Goal: Information Seeking & Learning: Find specific fact

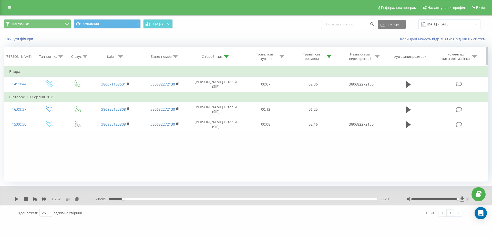
click at [226, 56] on icon at bounding box center [226, 56] width 5 height 3
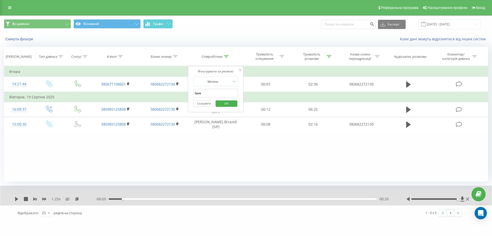
click at [221, 91] on input "бров" at bounding box center [215, 93] width 45 height 9
type input "дат"
click at [223, 105] on span "OK" at bounding box center [226, 103] width 14 height 8
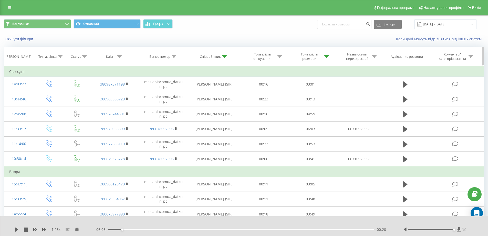
click at [330, 58] on div "Тривалість розмови" at bounding box center [310, 56] width 47 height 9
click at [292, 93] on input "02:00" at bounding box center [310, 93] width 45 height 9
click at [328, 102] on span "OK" at bounding box center [322, 103] width 14 height 8
click at [329, 55] on icon at bounding box center [327, 56] width 5 height 3
click at [291, 93] on input "02:00" at bounding box center [310, 93] width 45 height 9
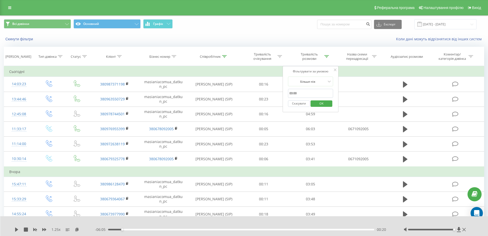
click at [326, 105] on span "OK" at bounding box center [322, 103] width 14 height 8
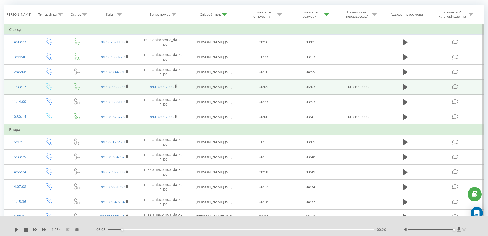
scroll to position [41, 0]
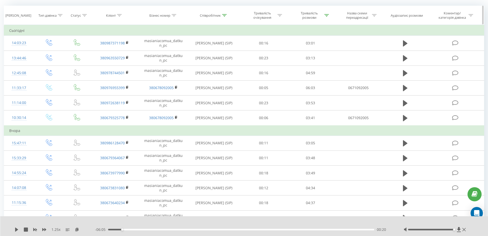
click at [326, 18] on div "Тривалість розмови" at bounding box center [312, 15] width 33 height 9
click at [292, 54] on input "03:00" at bounding box center [310, 52] width 45 height 9
type input "04:00"
click button "OK" at bounding box center [322, 62] width 22 height 6
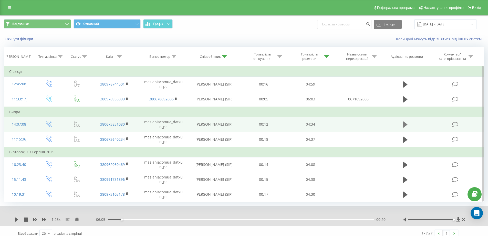
click at [405, 124] on icon at bounding box center [405, 124] width 5 height 6
click at [79, 219] on icon at bounding box center [77, 219] width 4 height 4
click at [43, 220] on icon at bounding box center [44, 219] width 4 height 3
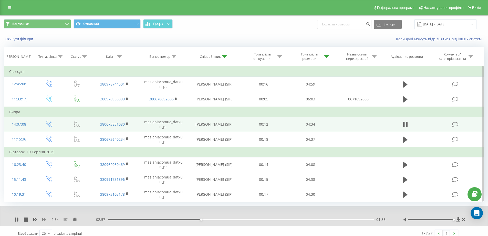
click at [43, 220] on icon at bounding box center [44, 219] width 4 height 3
click at [112, 219] on div "01:37" at bounding box center [241, 219] width 266 height 2
click at [180, 219] on div "01:32" at bounding box center [241, 219] width 266 height 2
click at [173, 219] on div "01:07" at bounding box center [241, 219] width 266 height 2
click at [14, 219] on div "1 x - 02:29 02:03 02:03" at bounding box center [244, 216] width 488 height 20
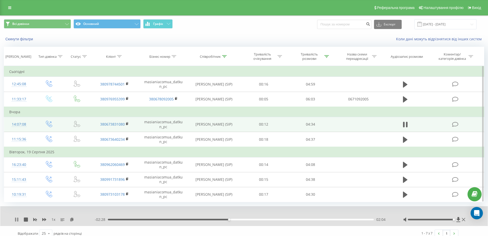
click at [16, 219] on icon at bounding box center [15, 219] width 1 height 4
click at [17, 220] on icon at bounding box center [16, 219] width 3 height 4
click at [180, 219] on div "02:19" at bounding box center [241, 219] width 266 height 2
click at [247, 219] on div "02:37" at bounding box center [241, 219] width 266 height 2
click at [113, 219] on div "00:05" at bounding box center [241, 219] width 266 height 2
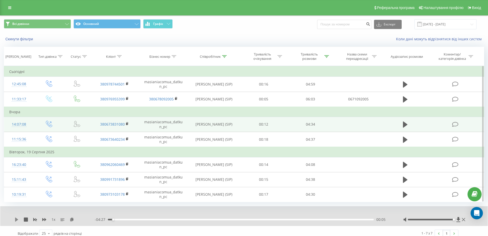
click at [18, 218] on icon at bounding box center [17, 219] width 4 height 4
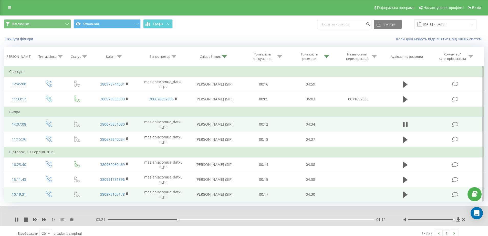
drag, startPoint x: 252, startPoint y: 196, endPoint x: 249, endPoint y: 199, distance: 4.4
click at [249, 199] on td "00:17" at bounding box center [263, 194] width 47 height 15
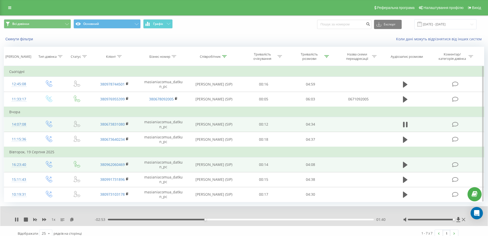
drag, startPoint x: 242, startPoint y: 180, endPoint x: 373, endPoint y: 165, distance: 131.6
click at [373, 165] on td at bounding box center [358, 164] width 49 height 15
